Goal: Task Accomplishment & Management: Manage account settings

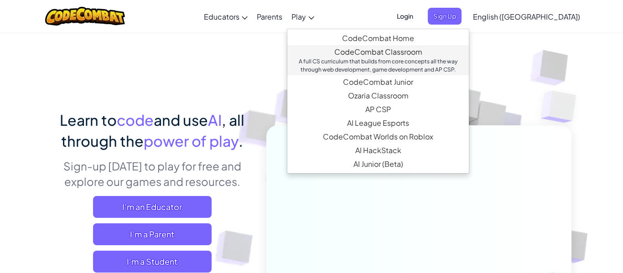
click at [356, 55] on link "CodeCombat Classroom A full CS curriculum that builds from core concepts all th…" at bounding box center [378, 60] width 182 height 30
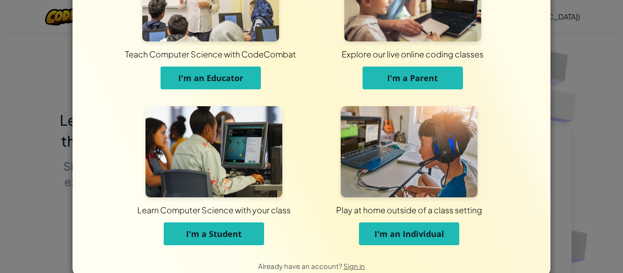
scroll to position [88, 0]
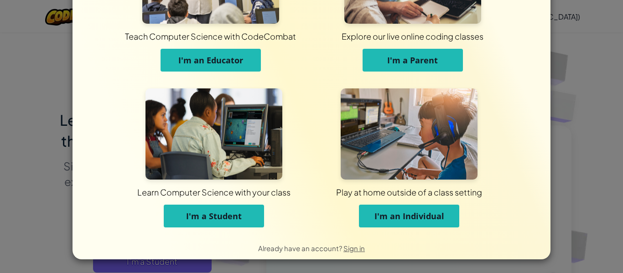
click at [228, 218] on span "I'm a Student" at bounding box center [214, 216] width 56 height 11
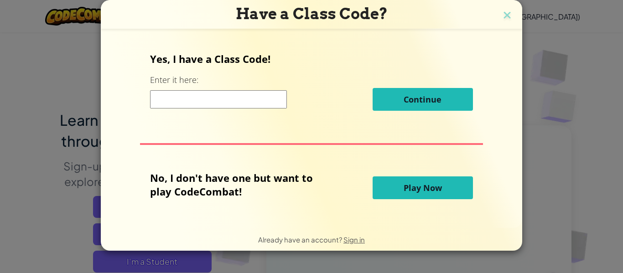
scroll to position [0, 0]
click at [237, 103] on input at bounding box center [218, 99] width 137 height 18
type input "WantNewHelp"
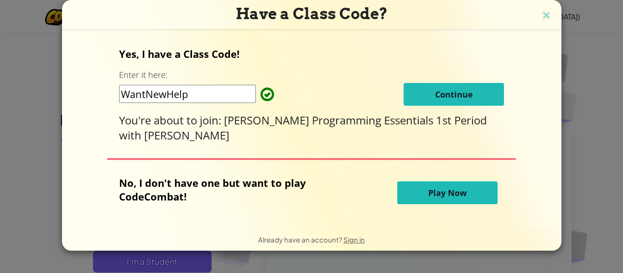
click at [414, 97] on button "Continue" at bounding box center [454, 94] width 100 height 23
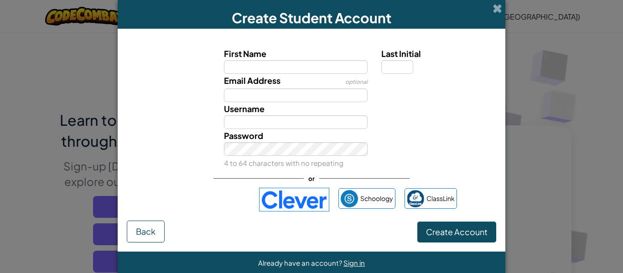
click at [308, 198] on img at bounding box center [294, 200] width 70 height 24
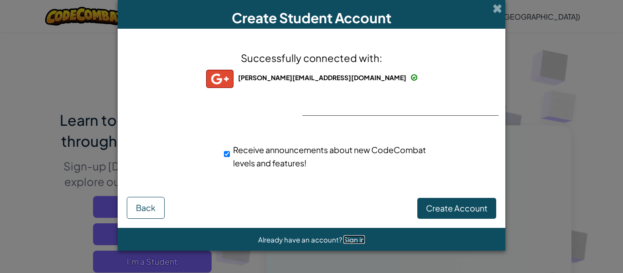
click at [354, 243] on span "Sign in" at bounding box center [354, 239] width 21 height 9
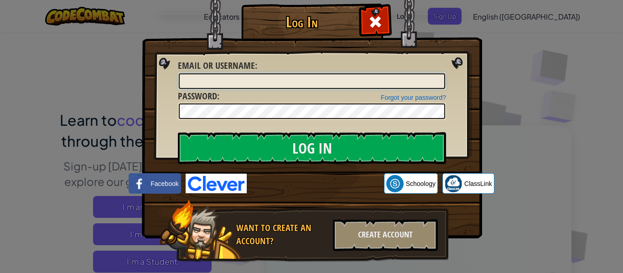
click at [291, 77] on input "Email or Username :" at bounding box center [312, 81] width 266 height 16
type input "[DOMAIN_NAME]"
click at [458, 65] on img at bounding box center [312, 106] width 340 height 266
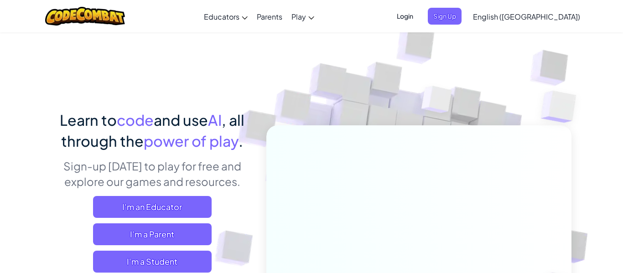
click at [81, 125] on span "Learn to" at bounding box center [88, 120] width 57 height 18
click at [419, 11] on span "Login" at bounding box center [404, 16] width 27 height 17
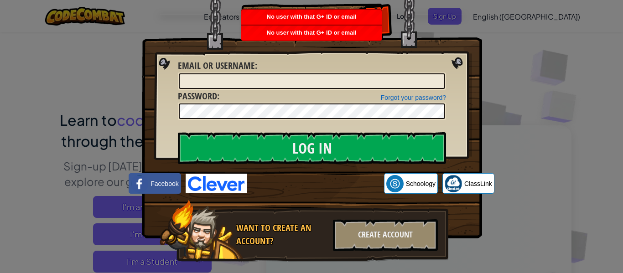
click at [512, 71] on div "Log In Unknown Error Email or Username : Forgot your password? Password : Log I…" at bounding box center [311, 136] width 623 height 273
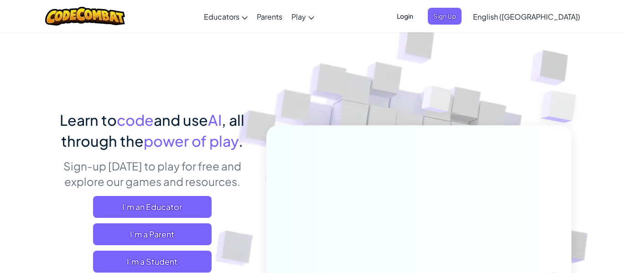
click at [419, 19] on span "Login" at bounding box center [404, 16] width 27 height 17
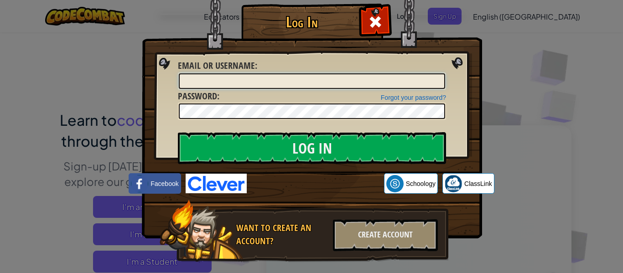
click at [397, 81] on input "Email or Username :" at bounding box center [312, 81] width 266 height 16
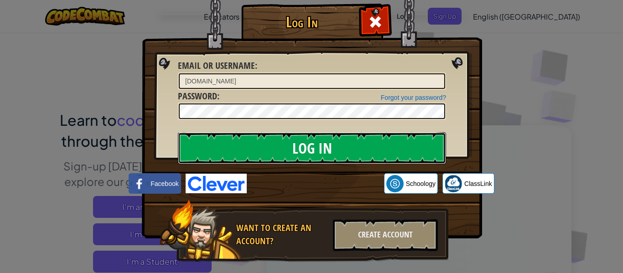
click at [285, 151] on input "Log In" at bounding box center [312, 148] width 268 height 32
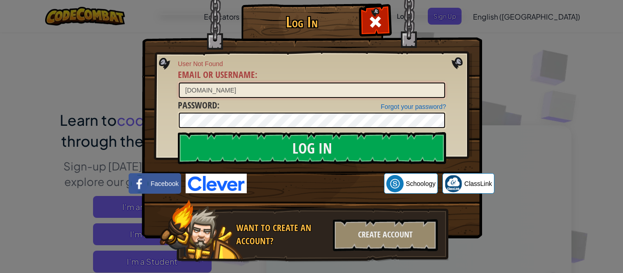
click at [370, 87] on input "[DOMAIN_NAME]" at bounding box center [312, 91] width 266 height 16
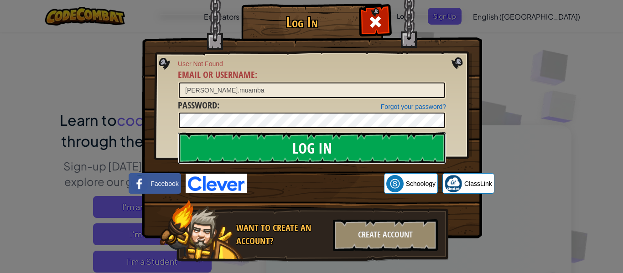
click at [382, 148] on input "Log In" at bounding box center [312, 148] width 268 height 32
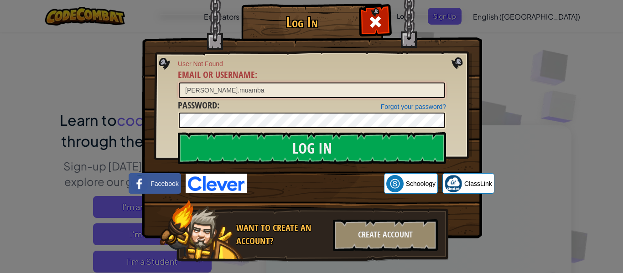
click at [323, 89] on input "[PERSON_NAME].muamba" at bounding box center [312, 91] width 266 height 16
type input "[PERSON_NAME][EMAIL_ADDRESS][DOMAIN_NAME]"
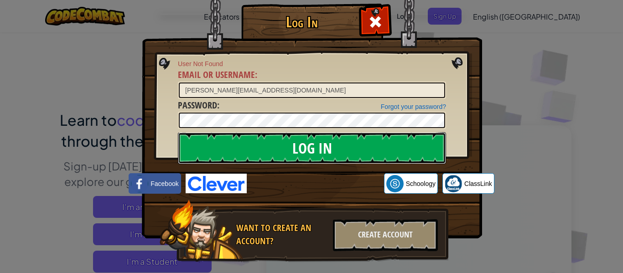
click at [341, 138] on input "Log In" at bounding box center [312, 148] width 268 height 32
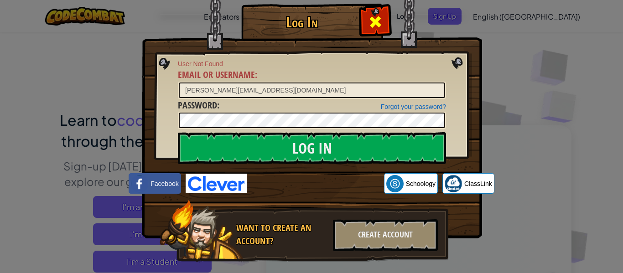
click at [382, 21] on span at bounding box center [375, 22] width 15 height 15
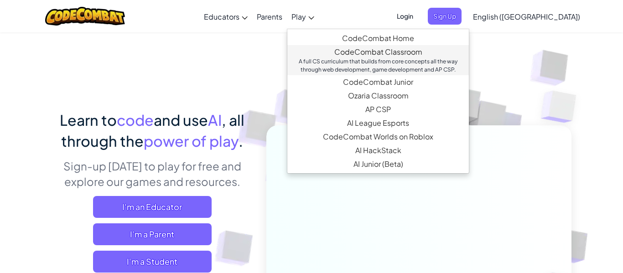
click at [402, 63] on div "A full CS curriculum that builds from core concepts all the way through web dev…" at bounding box center [378, 65] width 163 height 16
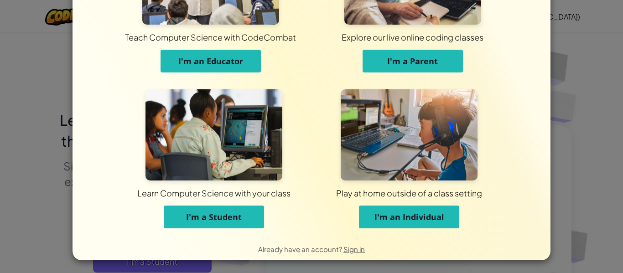
scroll to position [88, 0]
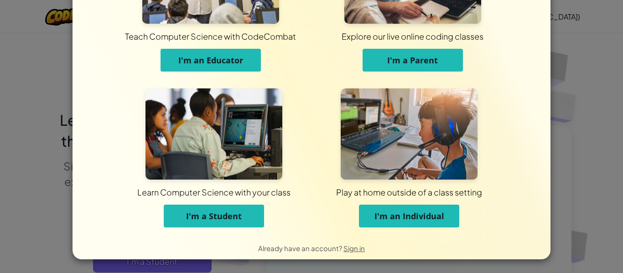
click at [254, 216] on button "I'm a Student" at bounding box center [214, 216] width 100 height 23
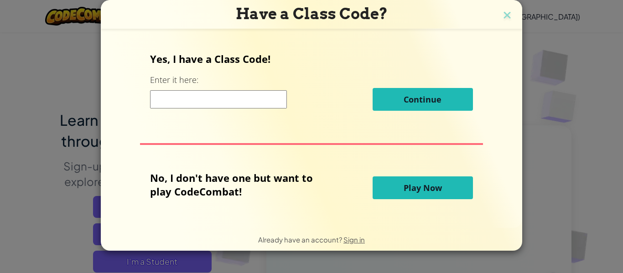
scroll to position [0, 0]
click at [263, 99] on input at bounding box center [218, 99] width 137 height 18
type input "WantNewHelp"
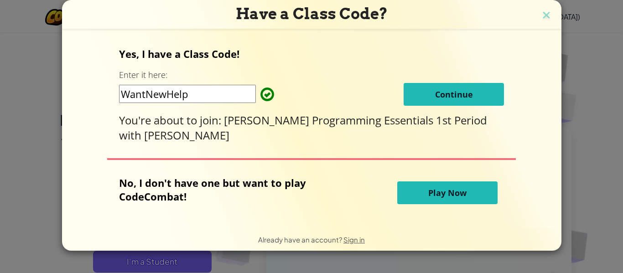
click at [435, 98] on span "Continue" at bounding box center [454, 94] width 38 height 11
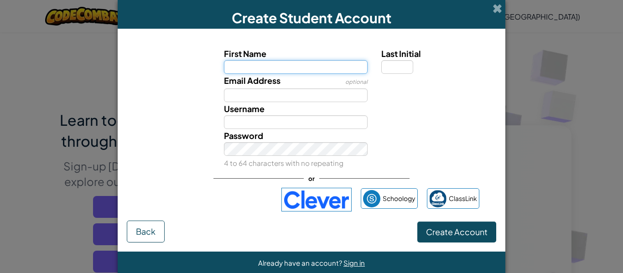
click at [332, 61] on input "First Name" at bounding box center [296, 67] width 144 height 14
type input "[PERSON_NAME]"
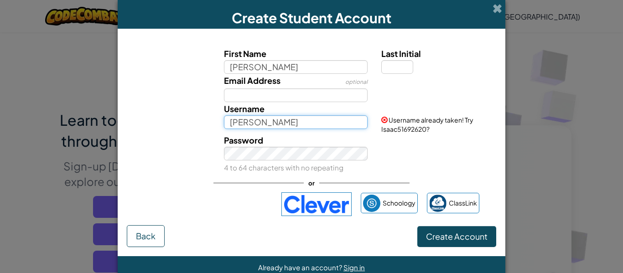
click at [302, 125] on input "[PERSON_NAME]" at bounding box center [296, 122] width 144 height 14
type input "IsaacNM315"
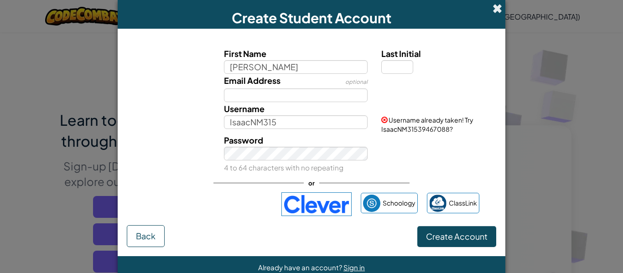
click at [501, 5] on span at bounding box center [498, 9] width 10 height 10
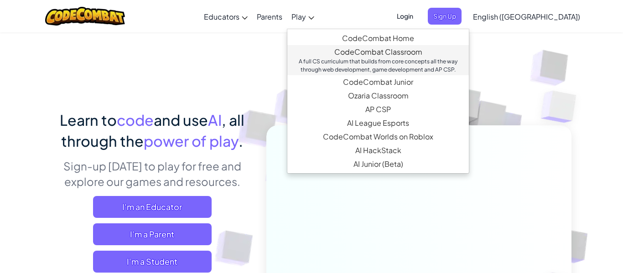
click at [408, 58] on div "A full CS curriculum that builds from core concepts all the way through web dev…" at bounding box center [378, 65] width 163 height 16
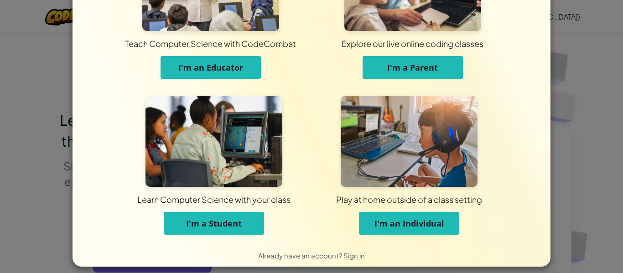
scroll to position [88, 0]
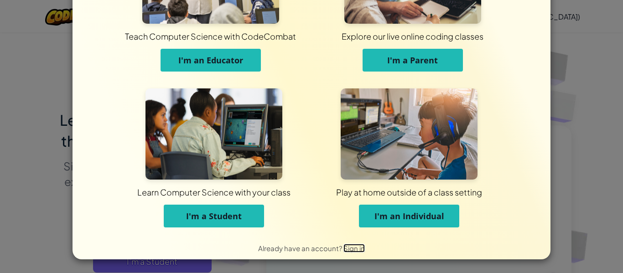
click at [354, 251] on span "Sign in" at bounding box center [354, 248] width 21 height 9
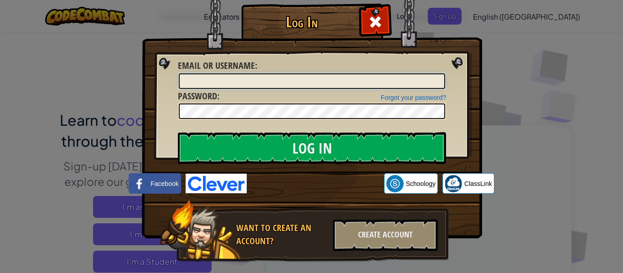
click at [322, 82] on input "Email or Username :" at bounding box center [312, 81] width 266 height 16
type input "IsaacNM315"
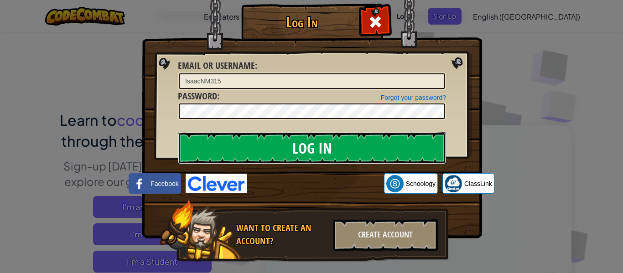
click at [339, 149] on input "Log In" at bounding box center [312, 148] width 268 height 32
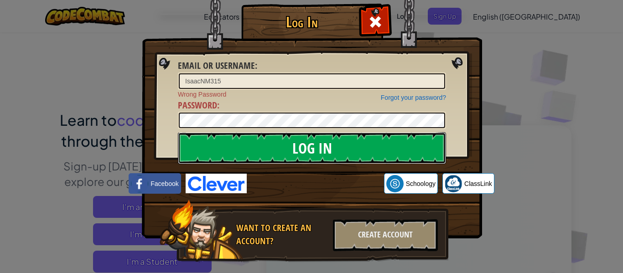
click at [342, 149] on input "Log In" at bounding box center [312, 148] width 268 height 32
click at [277, 156] on input "Log In" at bounding box center [312, 148] width 268 height 32
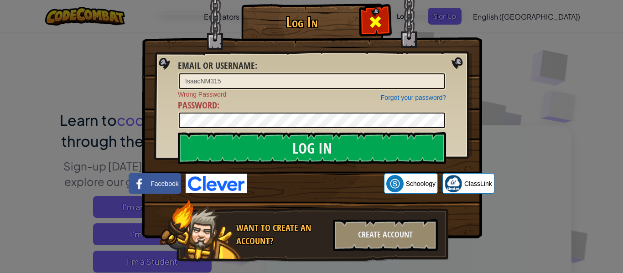
click at [373, 16] on span at bounding box center [375, 22] width 15 height 15
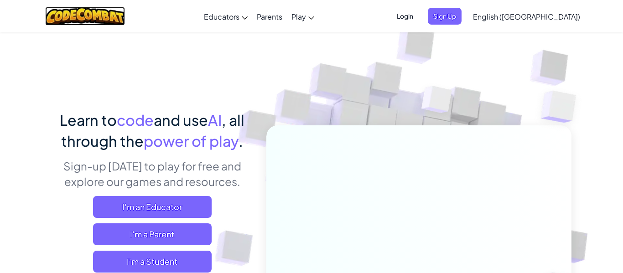
click at [89, 16] on img at bounding box center [85, 16] width 80 height 19
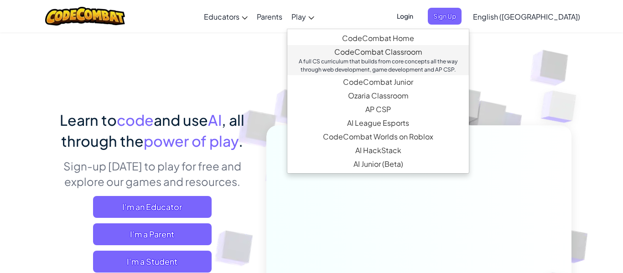
click at [391, 54] on link "CodeCombat Classroom A full CS curriculum that builds from core concepts all th…" at bounding box center [378, 60] width 182 height 30
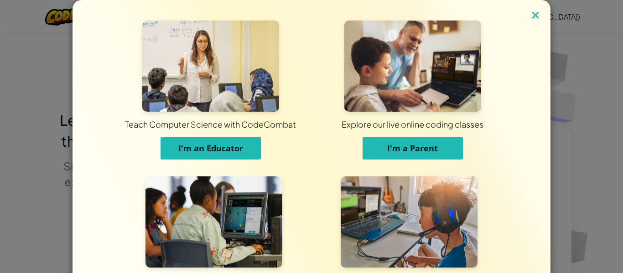
click at [533, 16] on img at bounding box center [536, 16] width 12 height 14
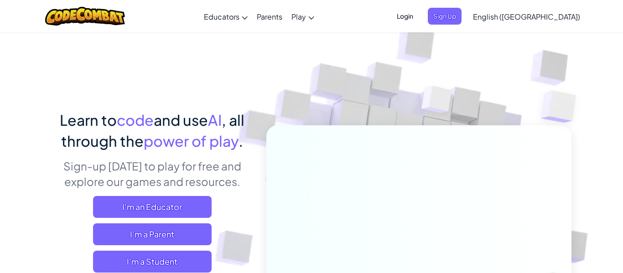
click at [419, 16] on span "Login" at bounding box center [404, 16] width 27 height 17
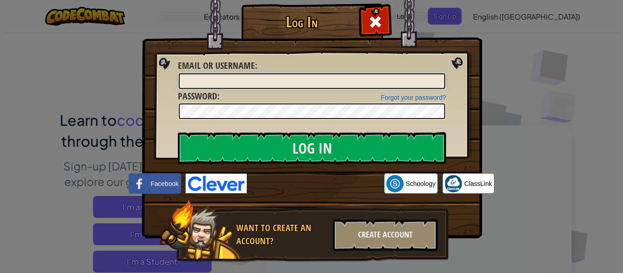
click at [293, 84] on input "Email or Username :" at bounding box center [312, 81] width 266 height 16
type input "IsaacNM315"
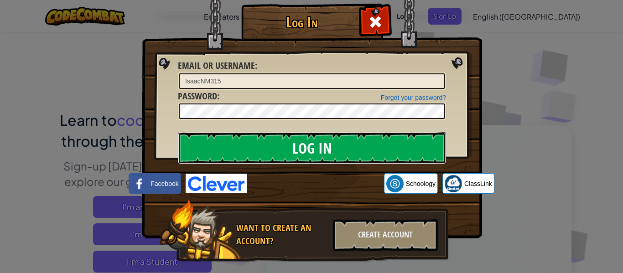
click at [258, 144] on input "Log In" at bounding box center [312, 148] width 268 height 32
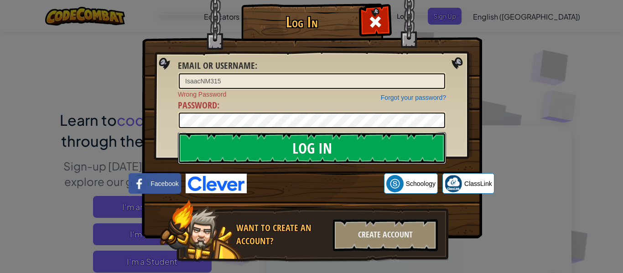
click at [273, 156] on input "Log In" at bounding box center [312, 148] width 268 height 32
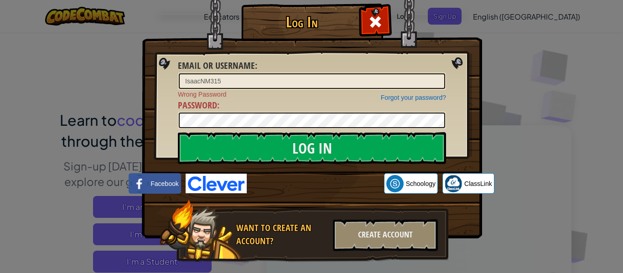
click at [302, 21] on h1 "Log In" at bounding box center [302, 22] width 116 height 16
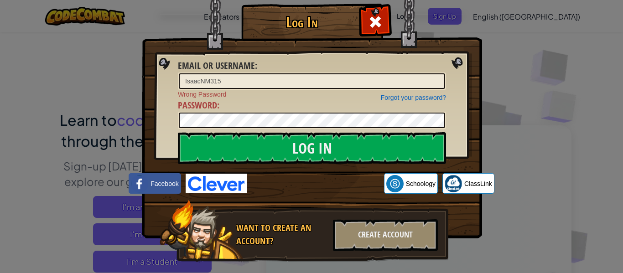
click at [302, 21] on h1 "Log In" at bounding box center [302, 22] width 116 height 16
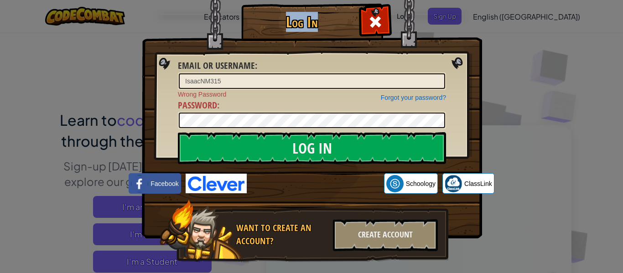
click at [302, 21] on h1 "Log In" at bounding box center [302, 22] width 116 height 16
click at [303, 21] on h1 "Log In" at bounding box center [302, 22] width 116 height 16
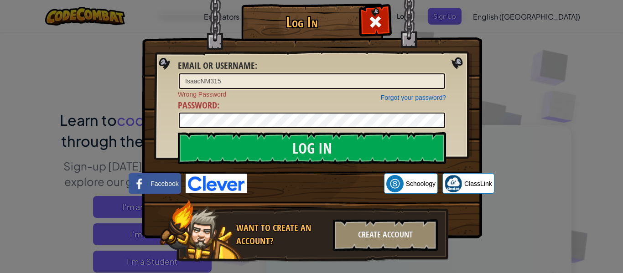
click at [303, 21] on h1 "Log In" at bounding box center [302, 22] width 116 height 16
click at [488, 184] on span "ClassLink" at bounding box center [479, 183] width 28 height 9
click at [391, 100] on link "Forgot your password?" at bounding box center [413, 97] width 65 height 7
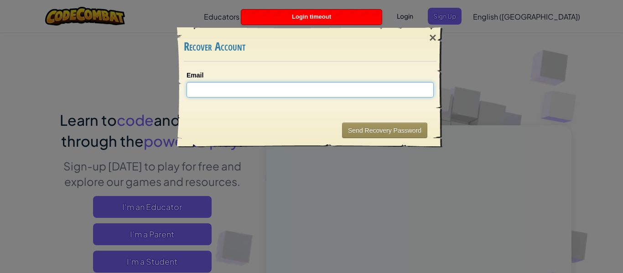
click at [216, 94] on input "Email" at bounding box center [310, 90] width 247 height 16
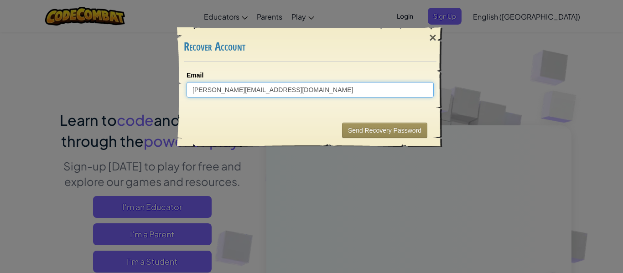
type input "[PERSON_NAME][EMAIL_ADDRESS][DOMAIN_NAME]"
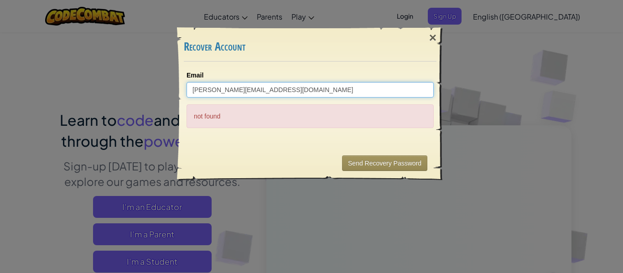
click at [228, 94] on input "[PERSON_NAME][EMAIL_ADDRESS][DOMAIN_NAME]" at bounding box center [310, 90] width 247 height 16
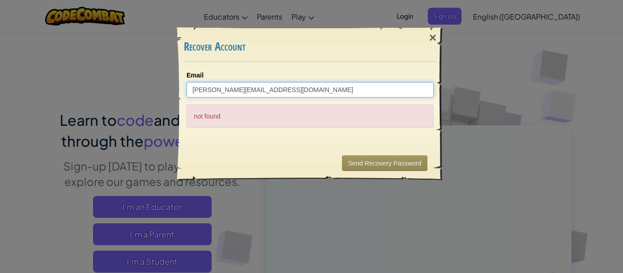
click at [228, 94] on input "[PERSON_NAME][EMAIL_ADDRESS][DOMAIN_NAME]" at bounding box center [310, 90] width 247 height 16
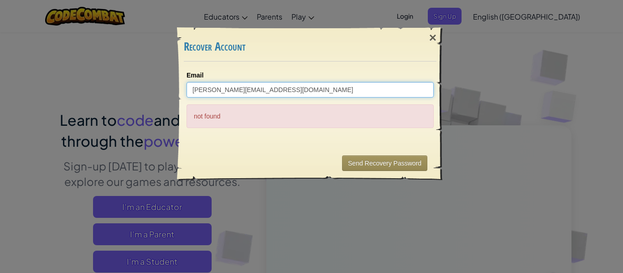
click at [228, 94] on input "[PERSON_NAME][EMAIL_ADDRESS][DOMAIN_NAME]" at bounding box center [310, 90] width 247 height 16
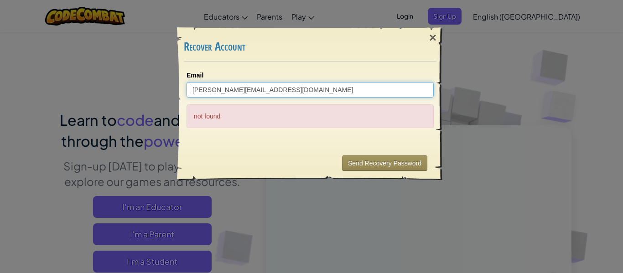
click at [228, 94] on input "[PERSON_NAME][EMAIL_ADDRESS][DOMAIN_NAME]" at bounding box center [310, 90] width 247 height 16
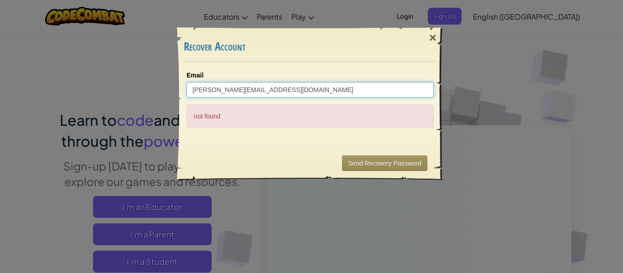
click at [228, 94] on input "[PERSON_NAME][EMAIL_ADDRESS][DOMAIN_NAME]" at bounding box center [310, 90] width 247 height 16
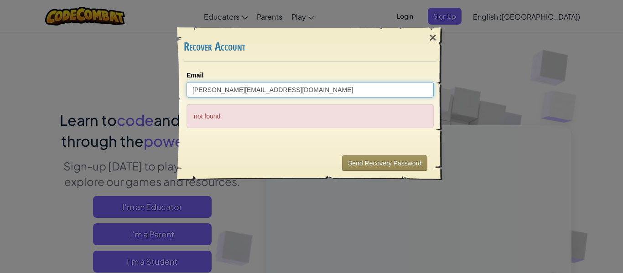
click at [228, 94] on input "[PERSON_NAME][EMAIL_ADDRESS][DOMAIN_NAME]" at bounding box center [310, 90] width 247 height 16
click at [330, 88] on input "[PERSON_NAME][EMAIL_ADDRESS][DOMAIN_NAME]" at bounding box center [310, 90] width 247 height 16
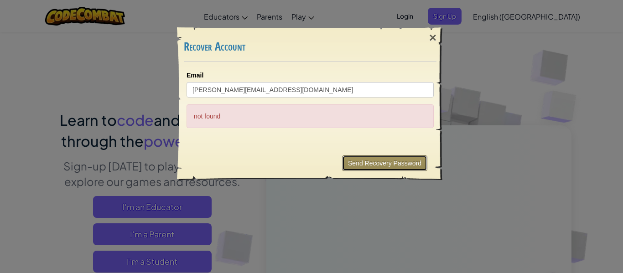
click at [384, 167] on button "Send Recovery Password" at bounding box center [384, 164] width 85 height 16
click at [367, 161] on button "Send Recovery Password" at bounding box center [384, 164] width 85 height 16
click at [369, 161] on button "Send Recovery Password" at bounding box center [384, 164] width 85 height 16
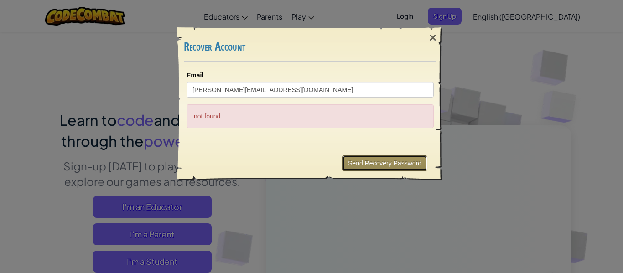
click at [370, 160] on button "Send Recovery Password" at bounding box center [384, 164] width 85 height 16
click at [367, 160] on button "Send Recovery Password" at bounding box center [384, 164] width 85 height 16
click at [365, 163] on button "Send Recovery Password" at bounding box center [384, 164] width 85 height 16
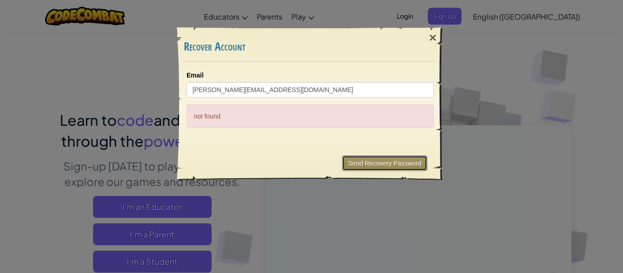
click at [361, 166] on button "Send Recovery Password" at bounding box center [384, 164] width 85 height 16
click at [362, 167] on button "Send Recovery Password" at bounding box center [384, 164] width 85 height 16
click at [430, 36] on div "×" at bounding box center [433, 38] width 21 height 26
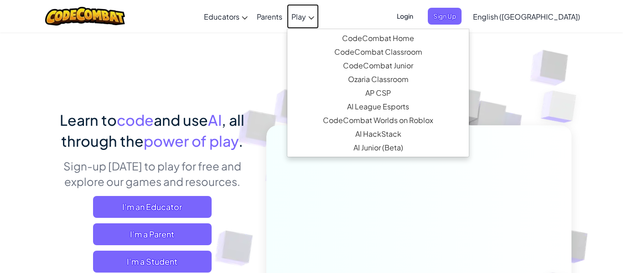
click at [319, 19] on link "Play" at bounding box center [303, 16] width 32 height 25
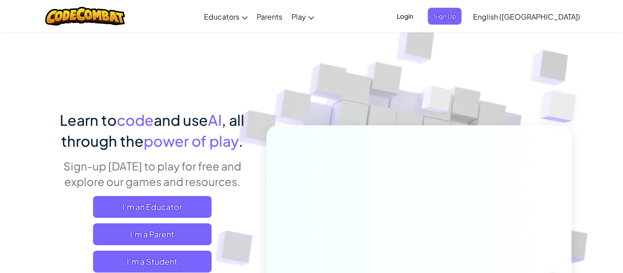
click at [419, 17] on span "Login" at bounding box center [404, 16] width 27 height 17
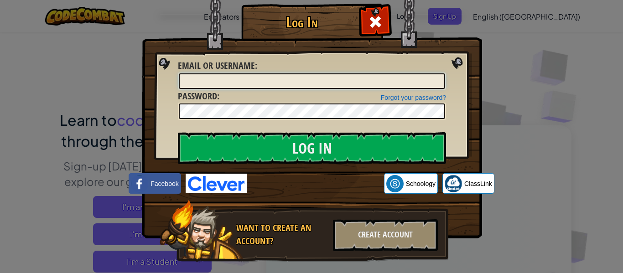
click at [243, 87] on input "Email or Username :" at bounding box center [312, 81] width 266 height 16
type input "IsaacNM315"
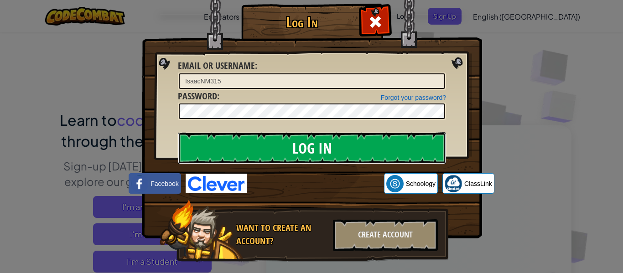
click at [299, 141] on input "Log In" at bounding box center [312, 148] width 268 height 32
